Goal: Information Seeking & Learning: Learn about a topic

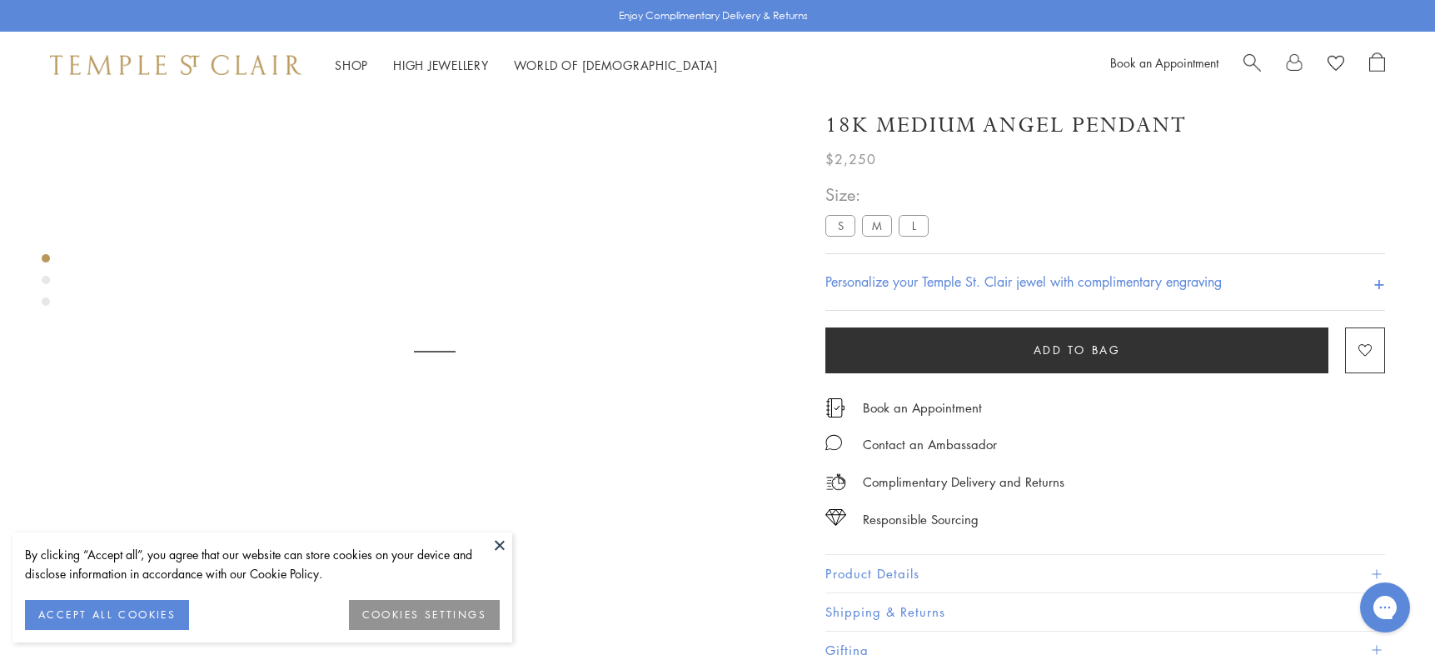
scroll to position [98, 0]
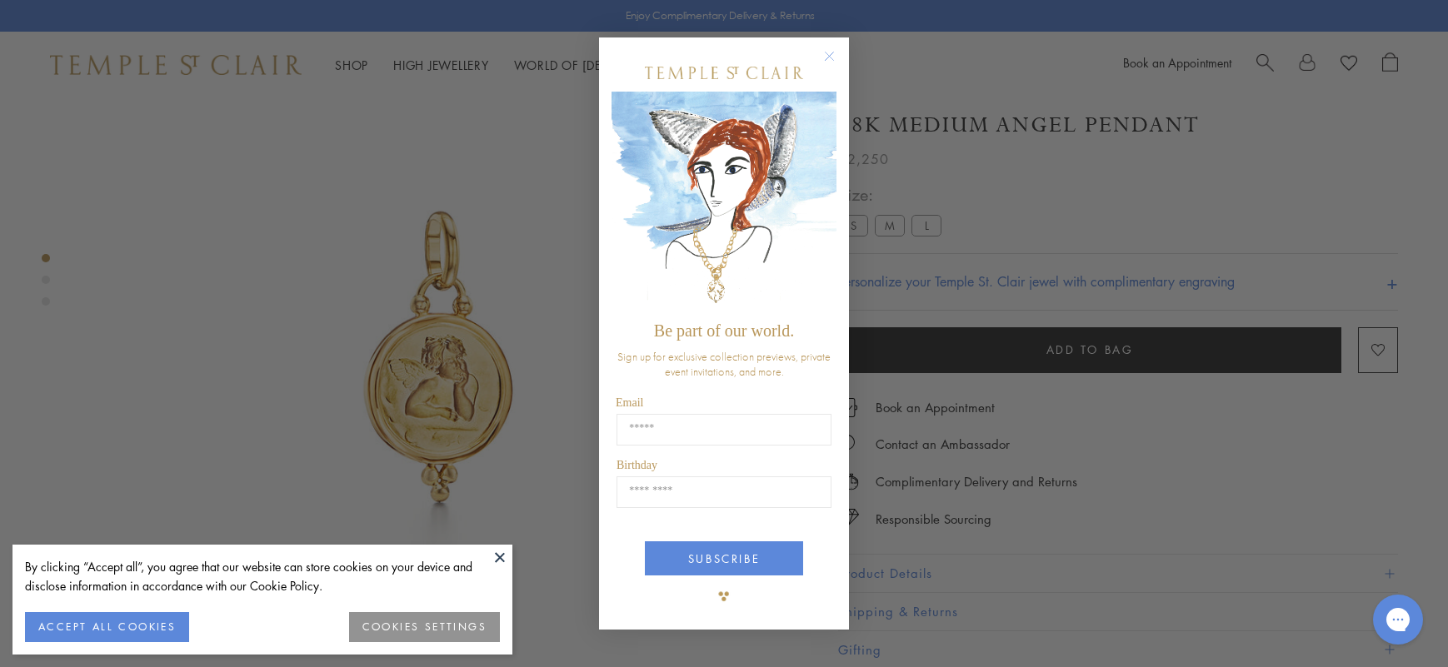
click at [830, 58] on circle "Close dialog" at bounding box center [830, 56] width 20 height 20
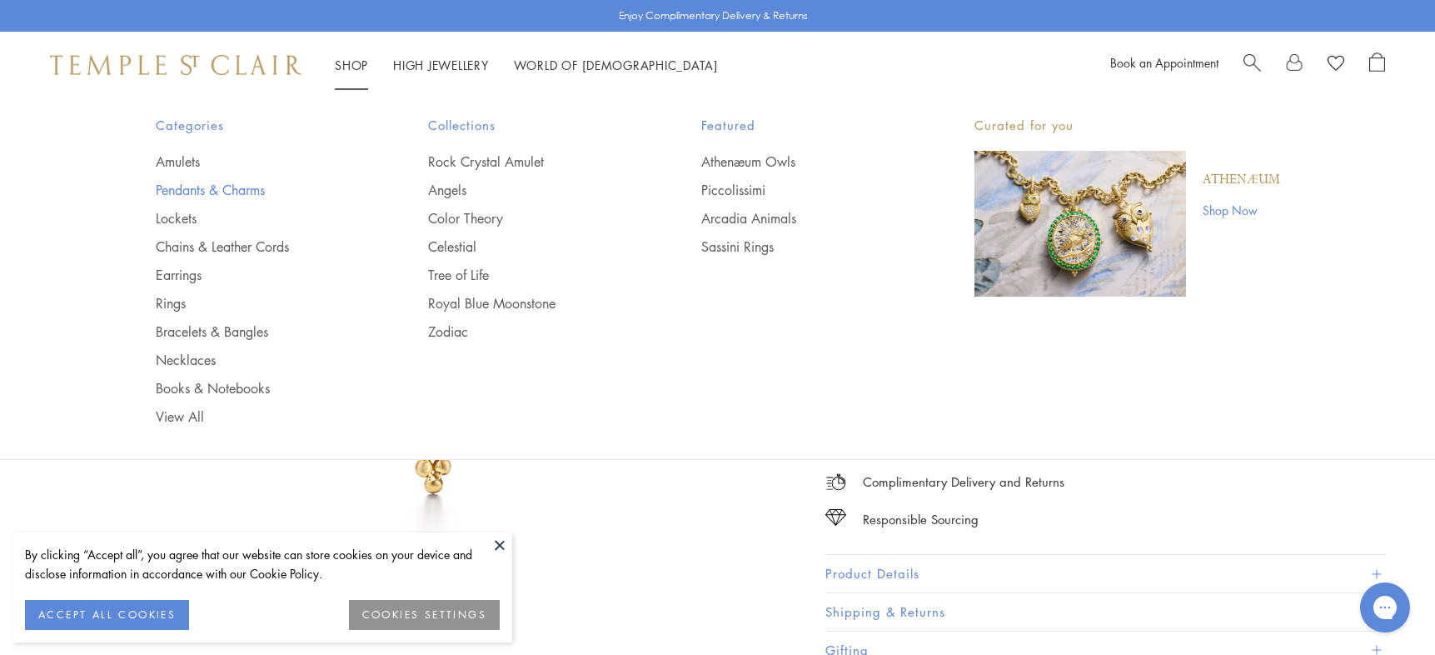
click at [216, 196] on link "Pendants & Charms" at bounding box center [259, 190] width 207 height 18
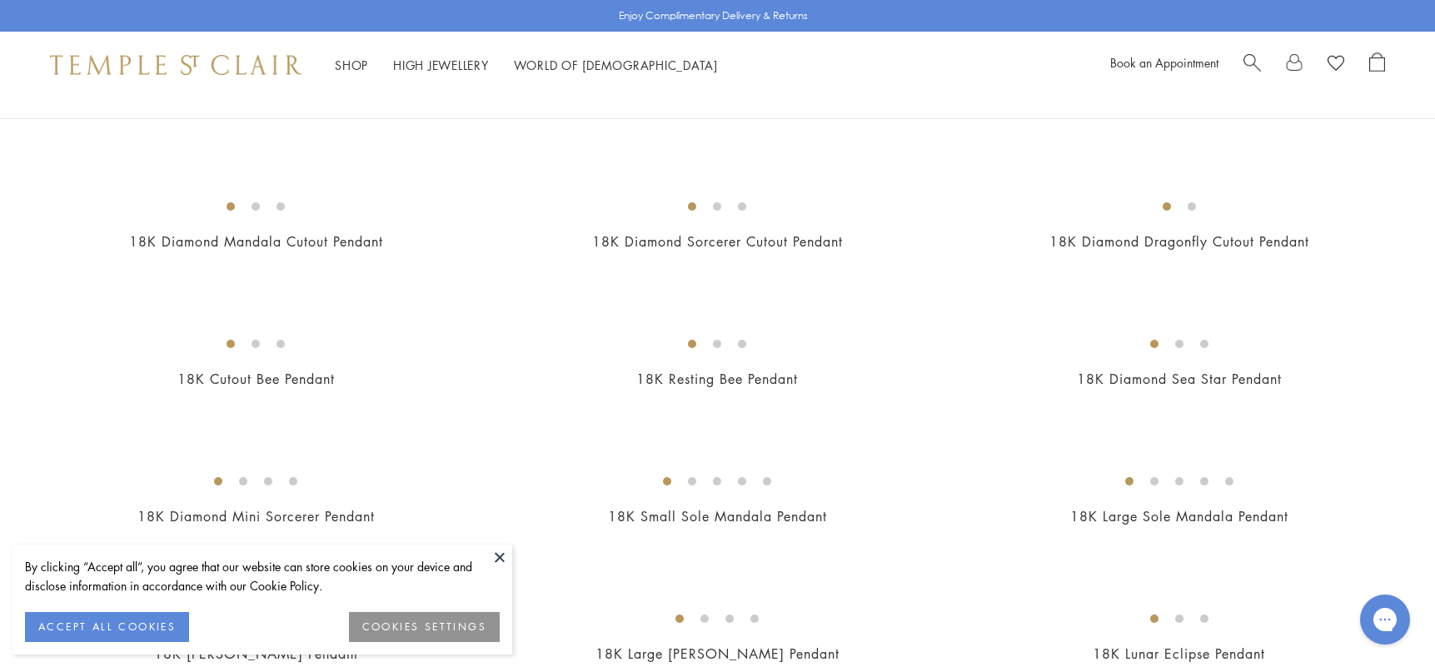
scroll to position [2416, 0]
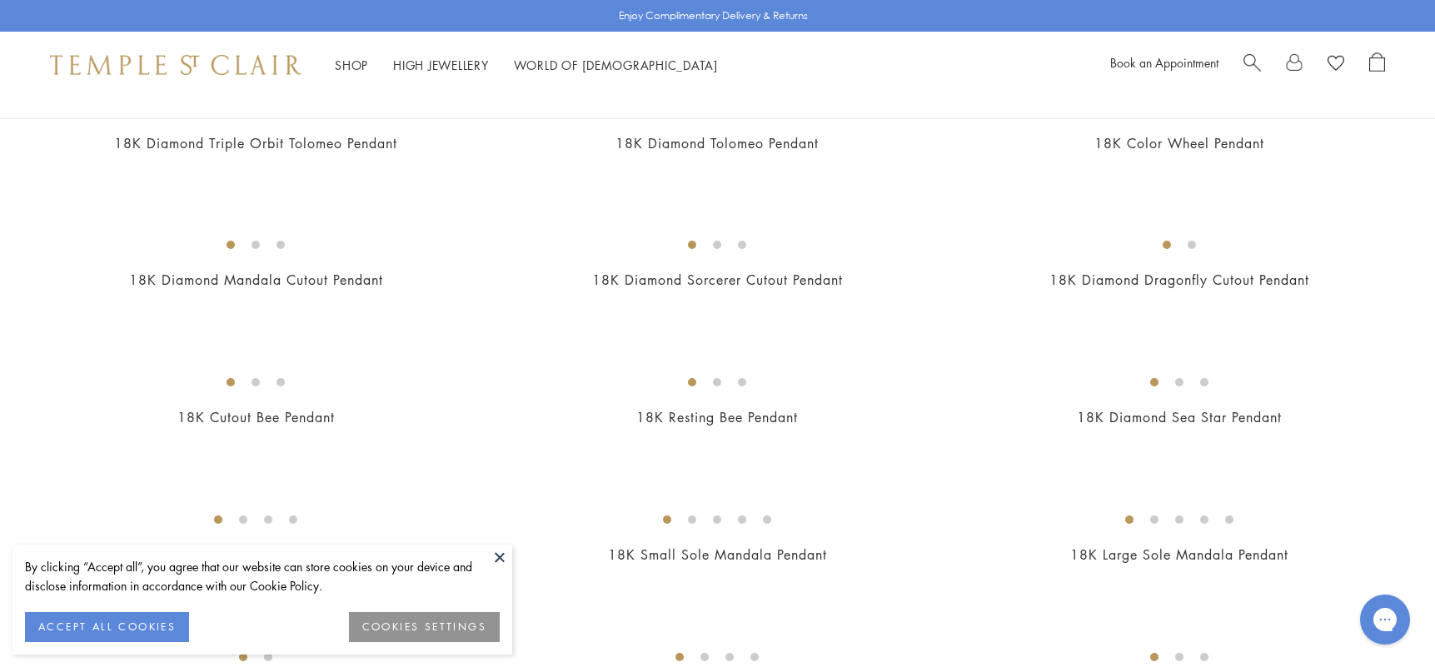
click at [0, 0] on img at bounding box center [0, 0] width 0 height 0
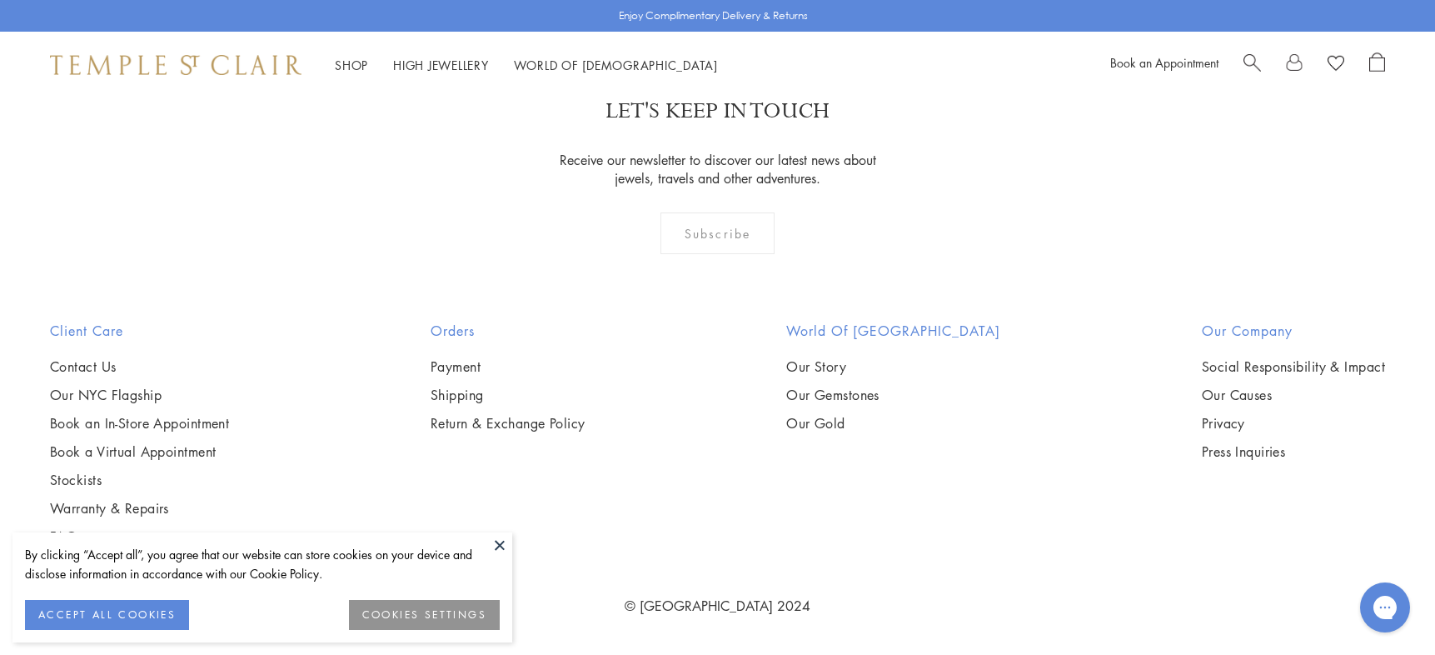
scroll to position [2264, 0]
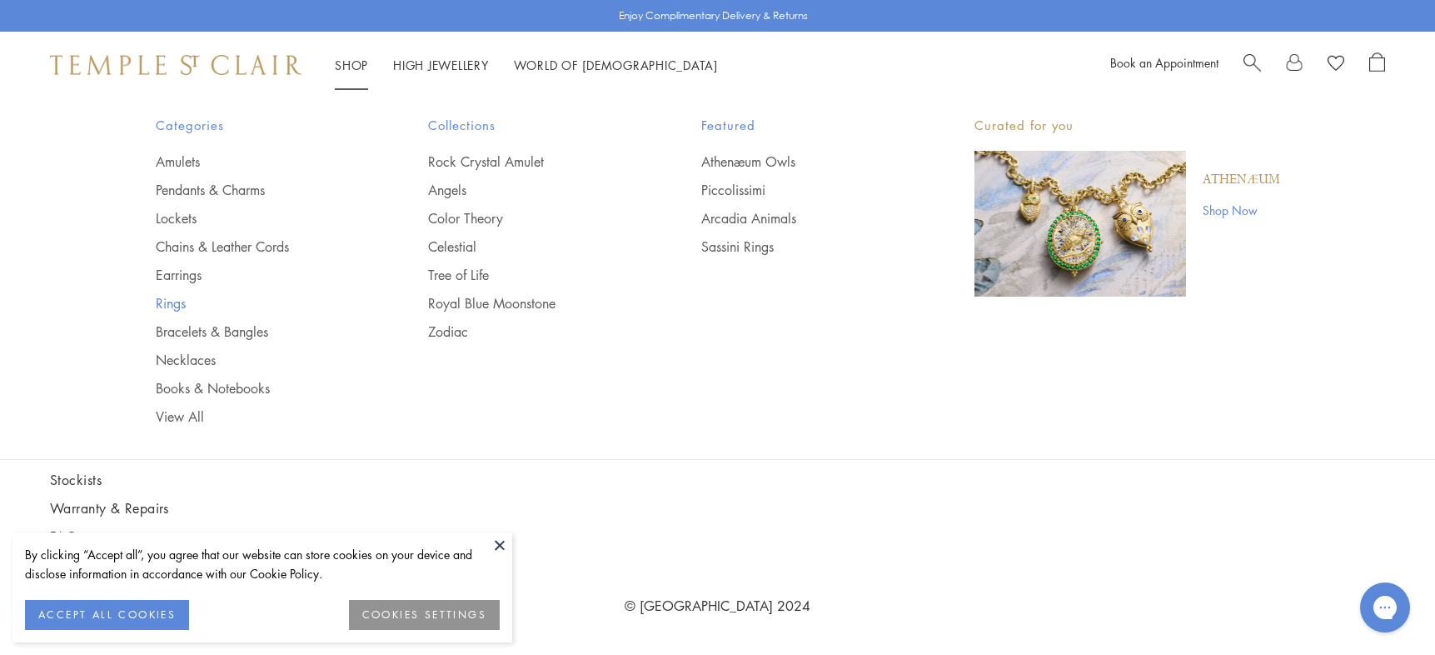
click at [174, 302] on link "Rings" at bounding box center [259, 303] width 207 height 18
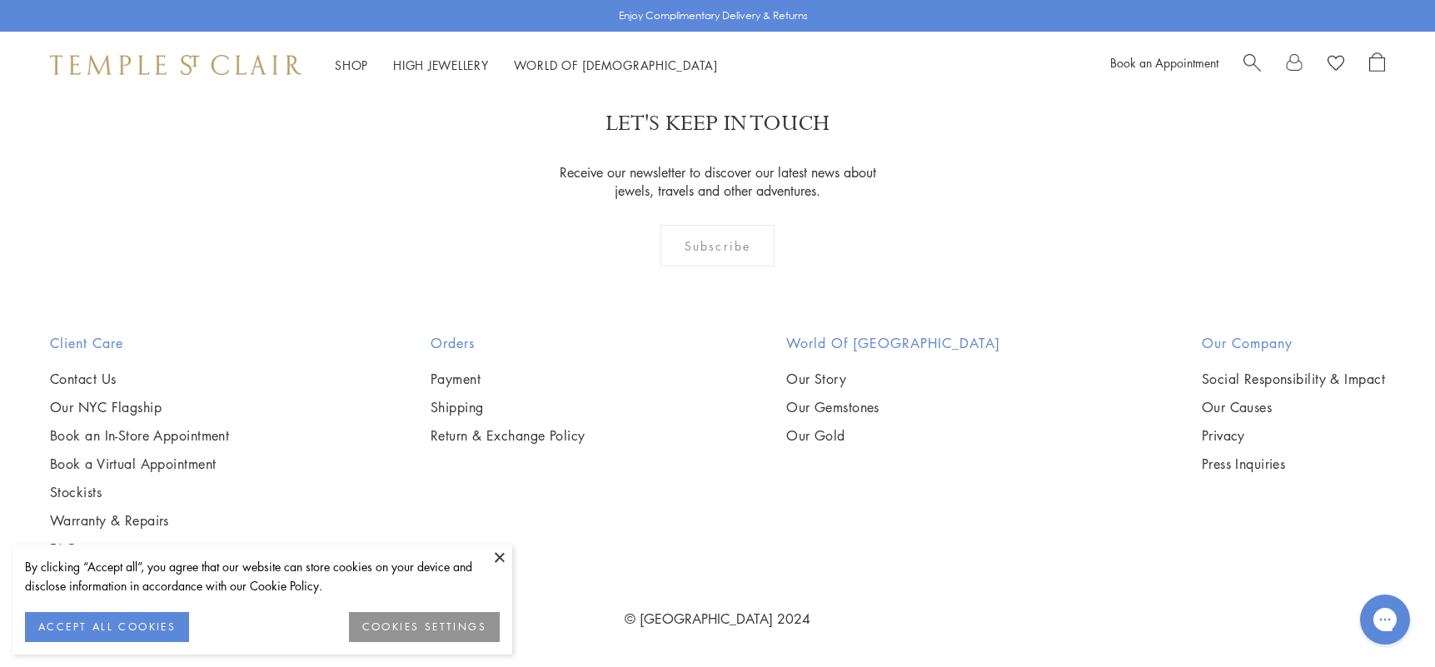
scroll to position [2999, 0]
click at [0, 0] on img at bounding box center [0, 0] width 0 height 0
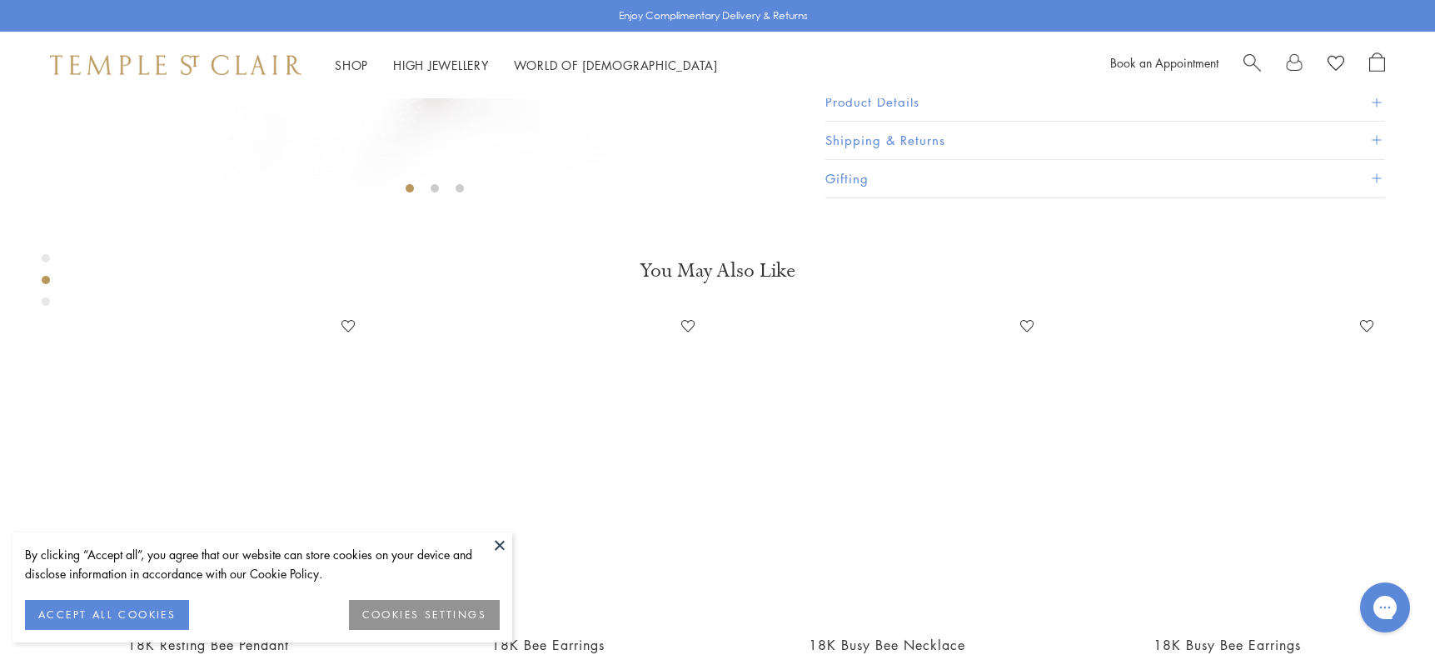
scroll to position [931, 0]
